Goal: Information Seeking & Learning: Learn about a topic

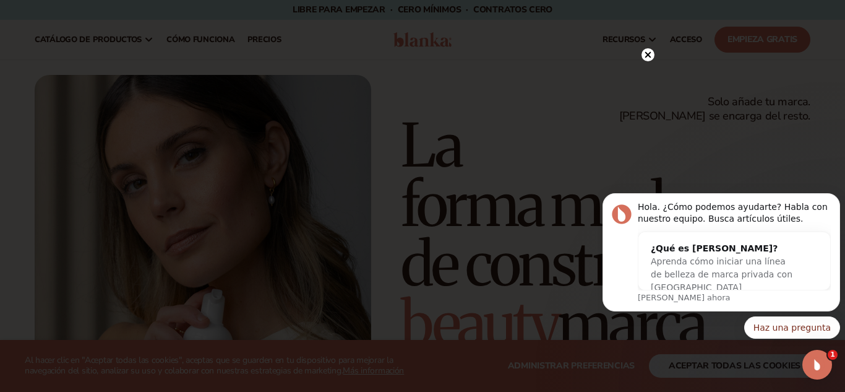
click at [723, 124] on div at bounding box center [422, 196] width 845 height 392
click at [772, 149] on div at bounding box center [422, 196] width 845 height 392
click at [779, 173] on div at bounding box center [422, 196] width 845 height 392
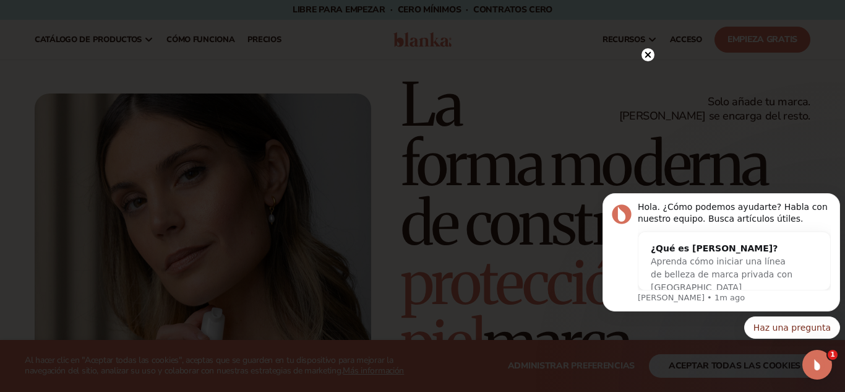
click at [648, 53] on icon at bounding box center [648, 55] width 6 height 6
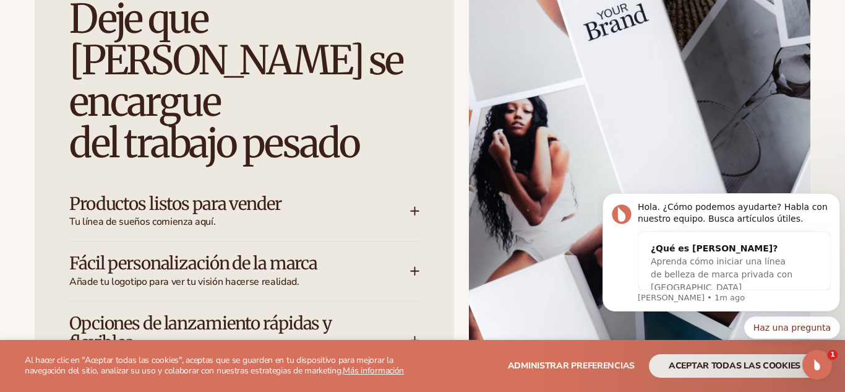
scroll to position [1648, 0]
click at [824, 140] on div "Deje que [PERSON_NAME] se encargue del trabajo pesado Productos listos para ven…" at bounding box center [422, 242] width 845 height 558
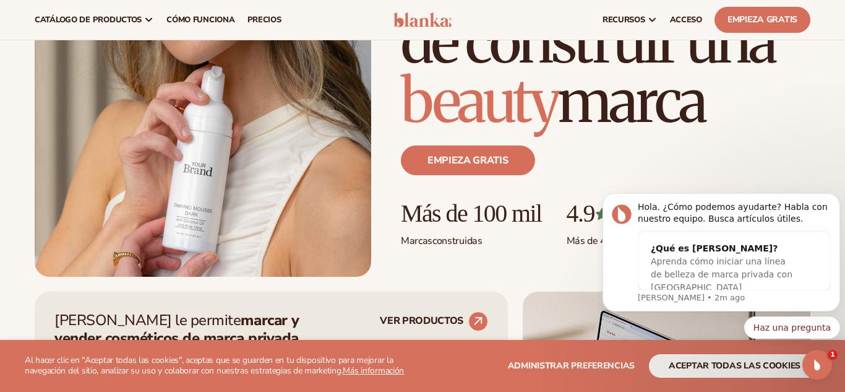
scroll to position [0, 0]
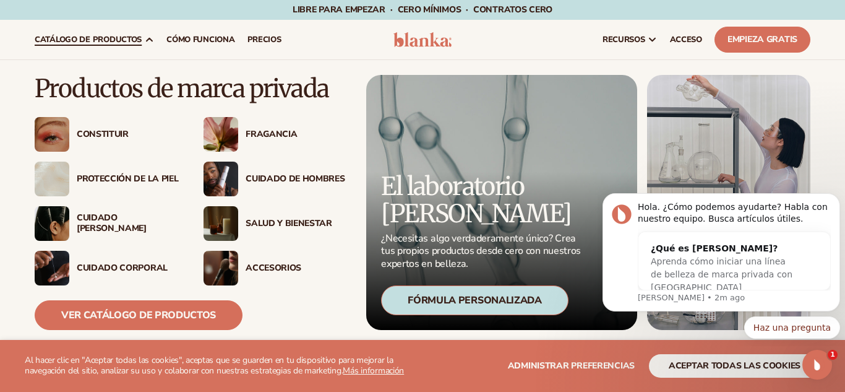
click at [138, 39] on font "catálogo de productos" at bounding box center [88, 39] width 107 height 11
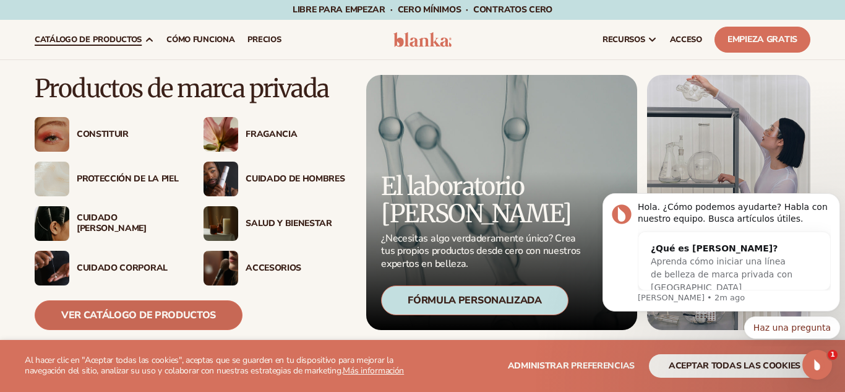
click at [135, 313] on font "Ver catálogo de productos" at bounding box center [138, 315] width 155 height 14
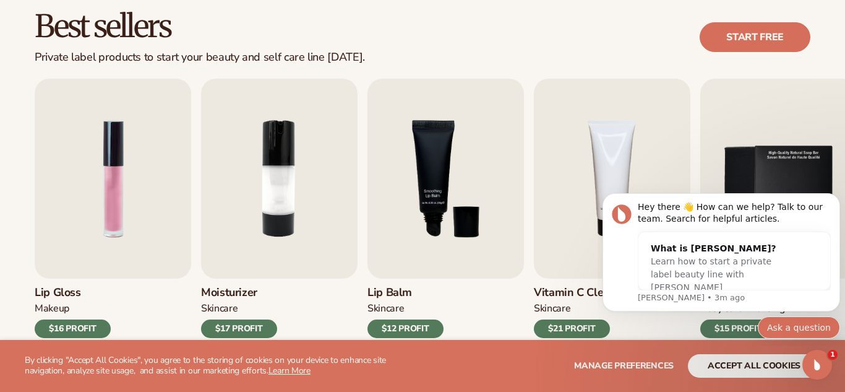
click at [812, 332] on button "Ask a question" at bounding box center [799, 327] width 82 height 22
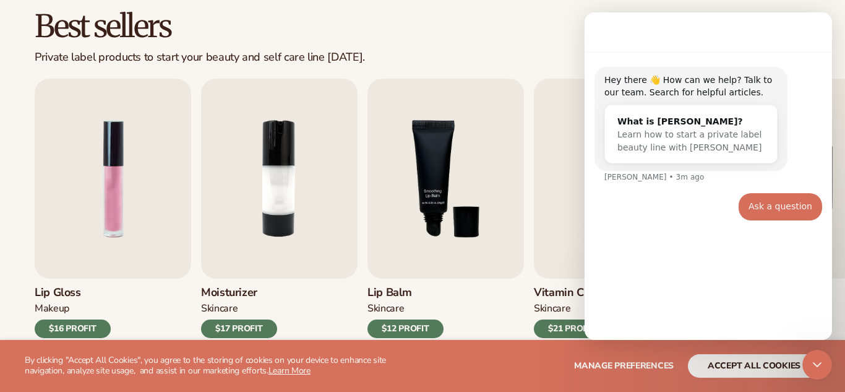
click at [509, 50] on div "Best sellers Private label products to start your beauty and self care line [DA…" at bounding box center [423, 37] width 776 height 53
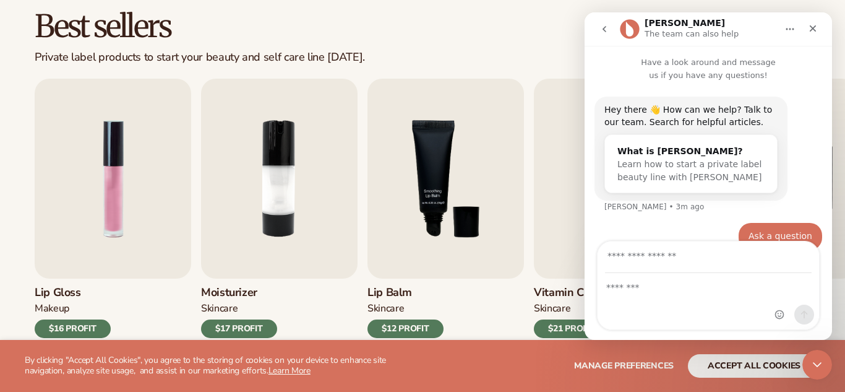
scroll to position [9, 0]
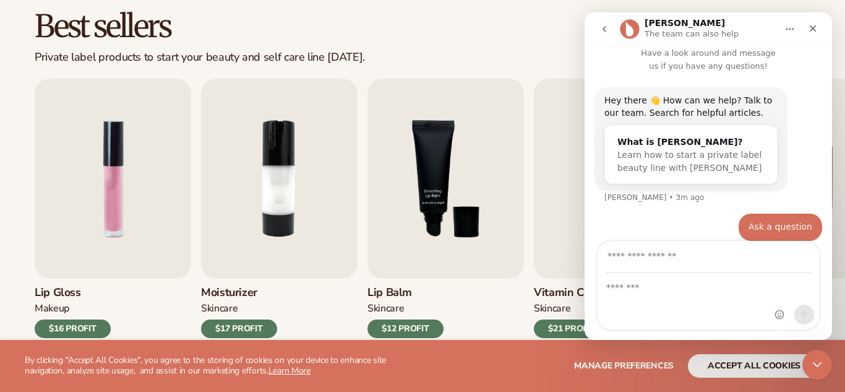
click at [545, 158] on img "4 / 9" at bounding box center [612, 179] width 157 height 200
click at [821, 368] on icon "Close Intercom Messenger" at bounding box center [815, 362] width 15 height 15
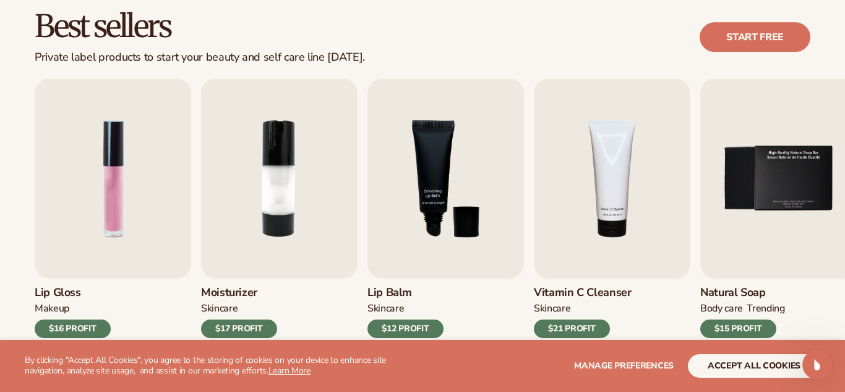
click at [90, 328] on div "$16 PROFIT" at bounding box center [73, 328] width 76 height 19
click at [726, 36] on link "Start free" at bounding box center [755, 37] width 111 height 30
click at [72, 330] on div "$16 PROFIT" at bounding box center [73, 328] width 76 height 19
click at [88, 329] on div "$16 PROFIT" at bounding box center [73, 328] width 76 height 19
click at [111, 230] on img "1 / 9" at bounding box center [113, 179] width 157 height 200
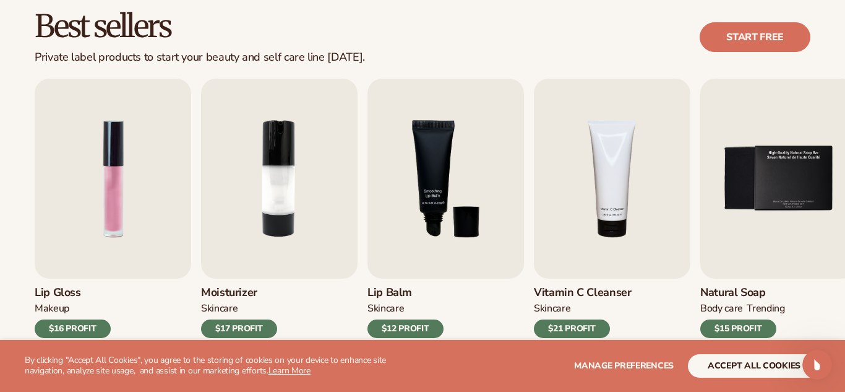
click at [89, 329] on div "$16 PROFIT" at bounding box center [73, 328] width 76 height 19
click at [100, 330] on div "$16 PROFIT" at bounding box center [73, 328] width 76 height 19
click at [64, 323] on div "$16 PROFIT" at bounding box center [73, 328] width 76 height 19
click at [66, 327] on div "$16 PROFIT" at bounding box center [73, 328] width 76 height 19
click at [67, 328] on div "$16 PROFIT" at bounding box center [73, 328] width 76 height 19
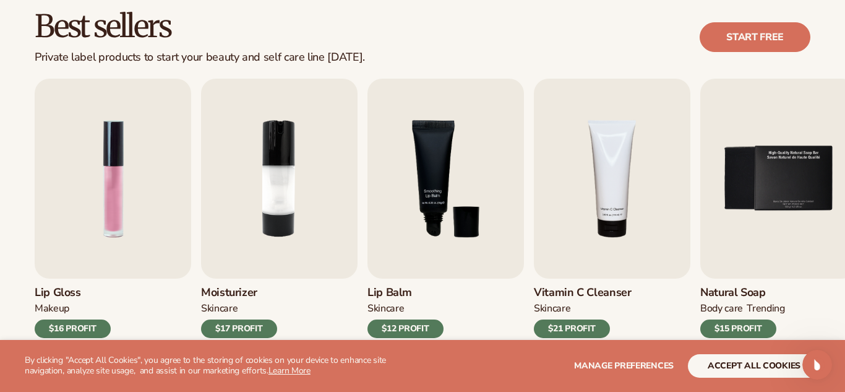
click at [69, 324] on div "$16 PROFIT" at bounding box center [73, 328] width 76 height 19
click at [72, 325] on div "$16 PROFIT" at bounding box center [73, 328] width 76 height 19
click at [74, 324] on div "$16 PROFIT" at bounding box center [73, 328] width 76 height 19
click at [75, 325] on div "$16 PROFIT" at bounding box center [73, 328] width 76 height 19
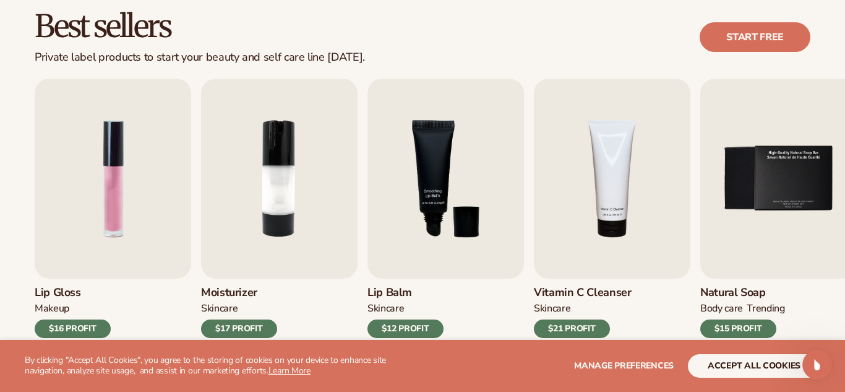
click at [75, 325] on div "$16 PROFIT" at bounding box center [73, 328] width 76 height 19
click at [75, 324] on div "$16 PROFIT" at bounding box center [73, 328] width 76 height 19
click at [84, 327] on div "$16 PROFIT" at bounding box center [73, 328] width 76 height 19
click at [83, 324] on div "$16 PROFIT" at bounding box center [73, 328] width 76 height 19
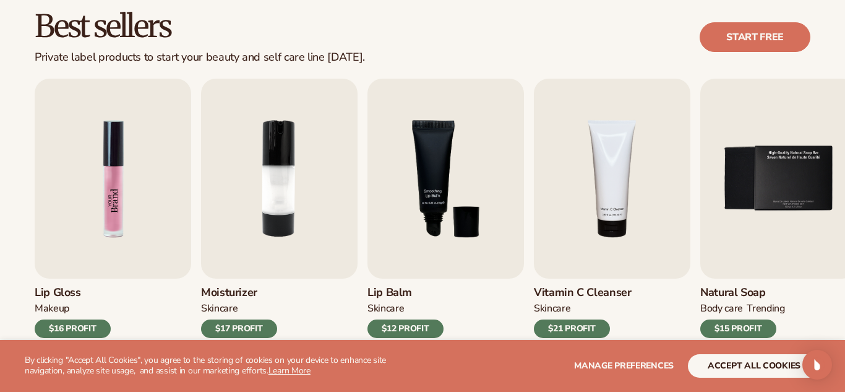
click at [118, 235] on img "1 / 9" at bounding box center [113, 179] width 157 height 200
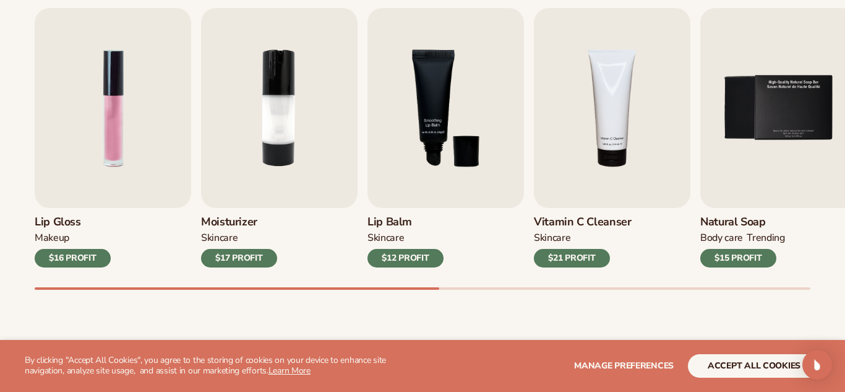
scroll to position [446, 0]
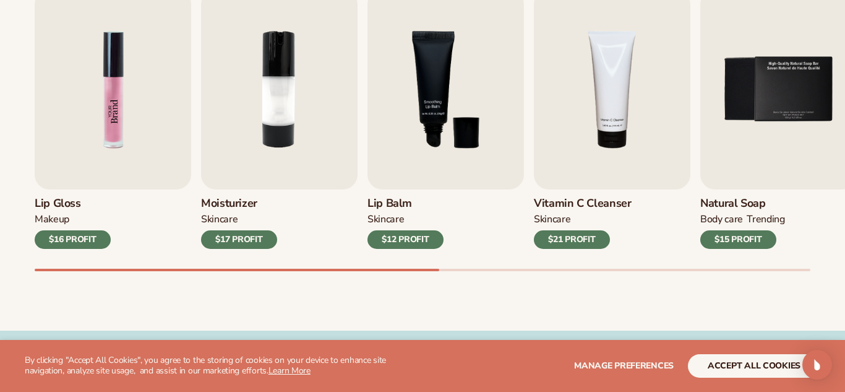
click at [144, 101] on img "1 / 9" at bounding box center [113, 89] width 157 height 200
click at [180, 282] on div "Best sellers Private label products to start your beauty and self care line tod…" at bounding box center [422, 109] width 845 height 444
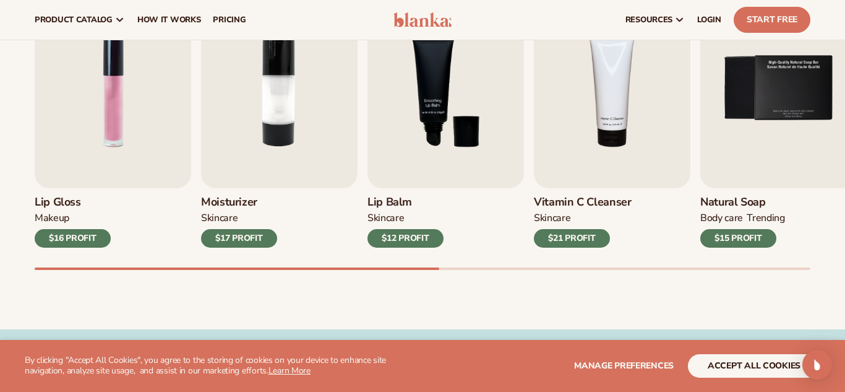
scroll to position [436, 0]
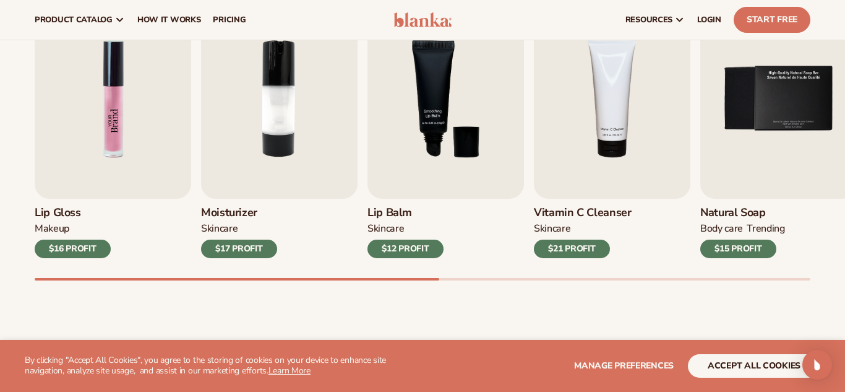
click at [84, 168] on img "1 / 9" at bounding box center [113, 99] width 157 height 200
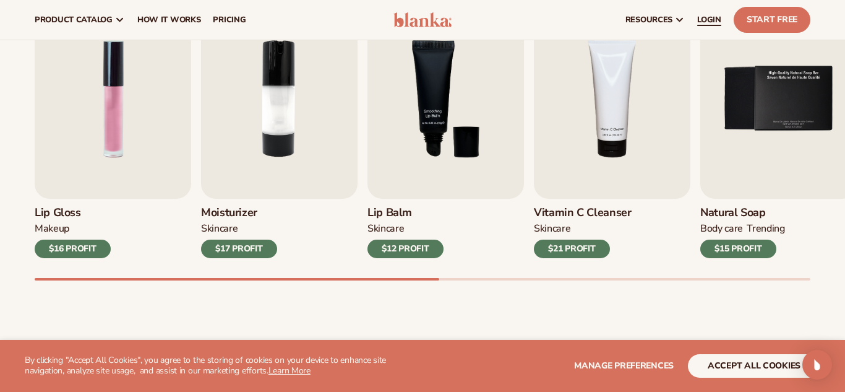
click at [704, 21] on span "LOGIN" at bounding box center [709, 20] width 24 height 10
